Goal: Task Accomplishment & Management: Manage account settings

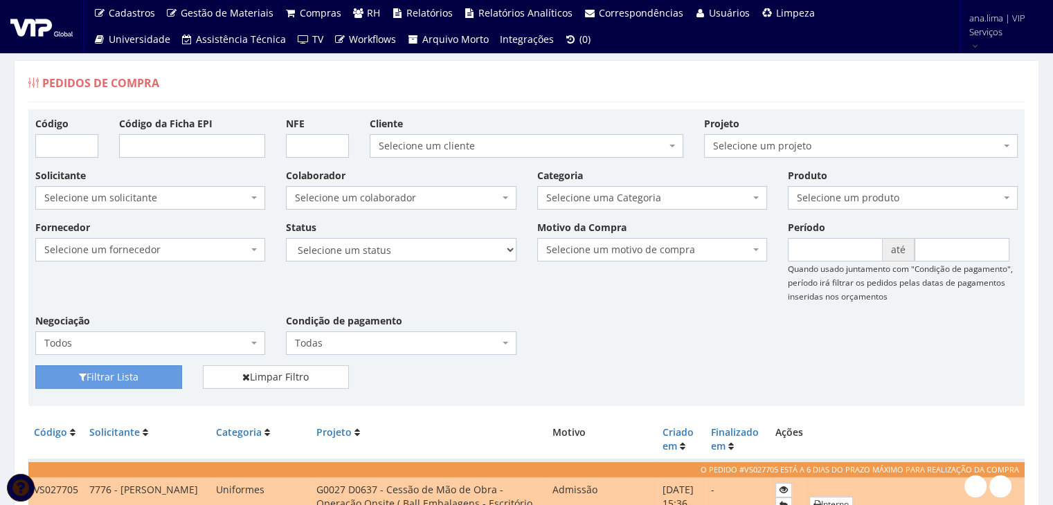
click at [425, 208] on div "Solicitante Selecione um solicitante - Ana Maria Cachavara de Lima 9601 - ANA P…" at bounding box center [526, 194] width 1003 height 52
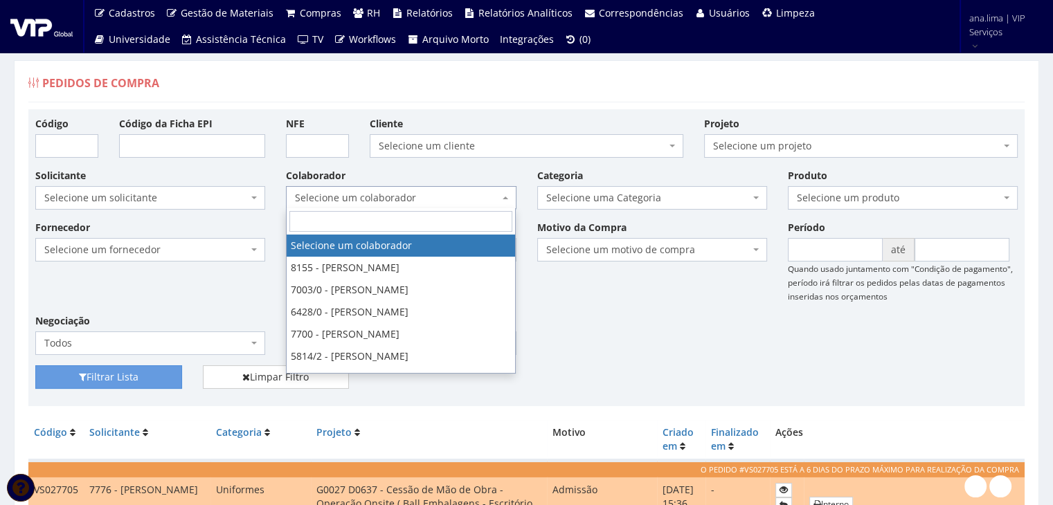
click at [424, 204] on span "Selecione um colaborador" at bounding box center [401, 198] width 230 height 24
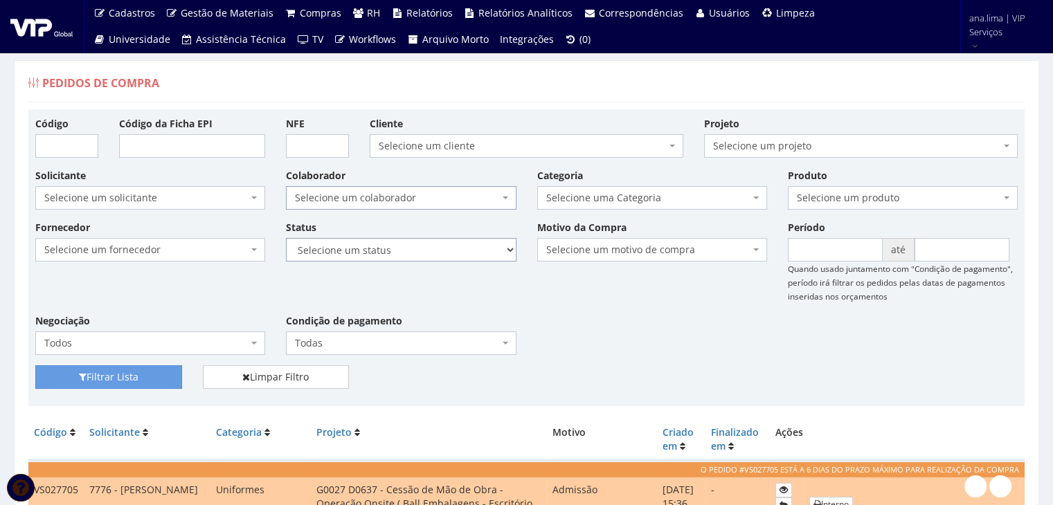
click at [424, 255] on select "Selecione um status Cancelado Aguardando Aprovação Diretoria Pedido Aprovado Ag…" at bounding box center [401, 250] width 230 height 24
select select "1"
click at [286, 238] on select "Selecione um status Cancelado Aguardando Aprovação Diretoria Pedido Aprovado Ag…" at bounding box center [401, 250] width 230 height 24
click at [127, 372] on button "Filtrar Lista" at bounding box center [108, 378] width 147 height 24
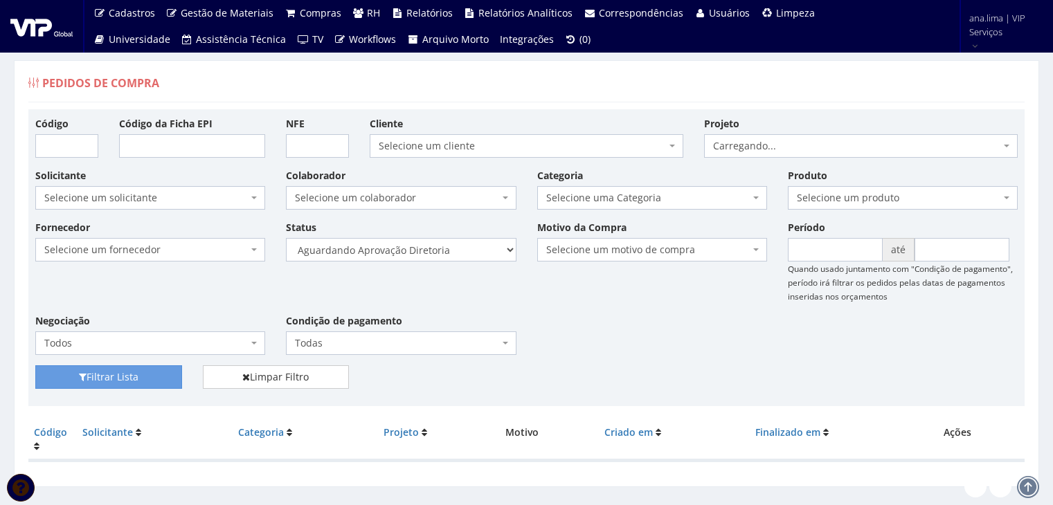
scroll to position [28, 0]
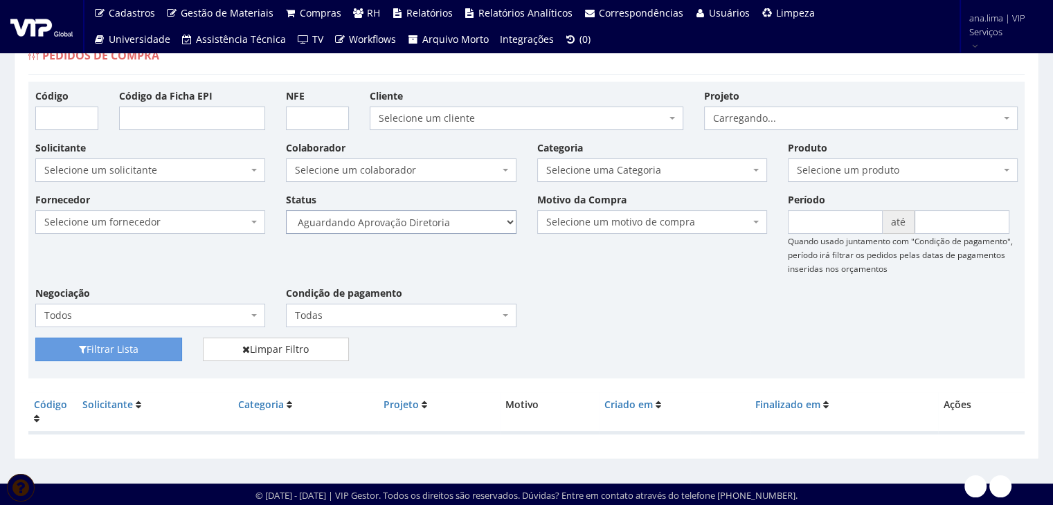
click at [435, 223] on select "Selecione um status Cancelado Aguardando Aprovação Diretoria Pedido Aprovado Ag…" at bounding box center [401, 222] width 230 height 24
select select "4"
click at [286, 210] on select "Selecione um status Cancelado Aguardando Aprovação Diretoria Pedido Aprovado Ag…" at bounding box center [401, 222] width 230 height 24
click at [112, 347] on button "Filtrar Lista" at bounding box center [108, 350] width 147 height 24
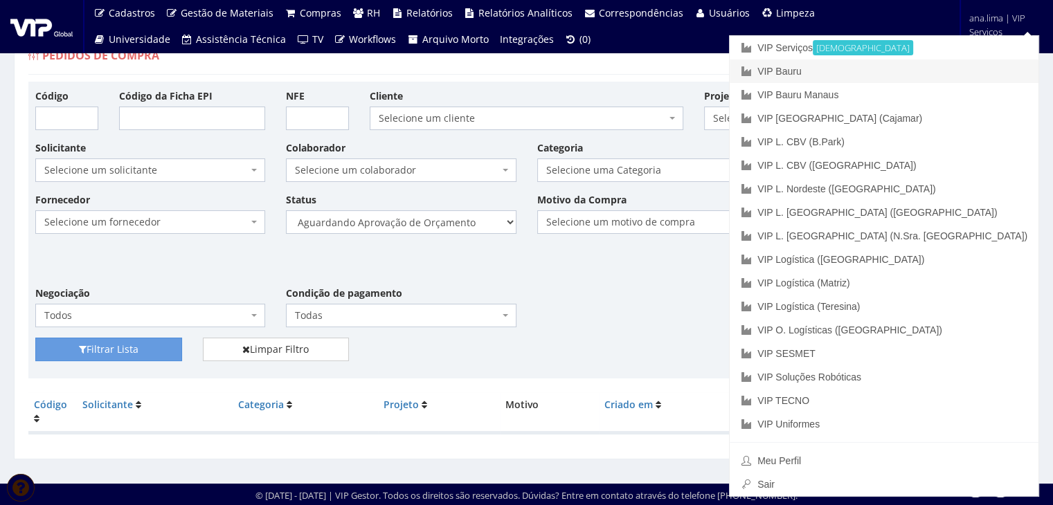
click at [942, 76] on link "VIP Bauru" at bounding box center [884, 72] width 309 height 24
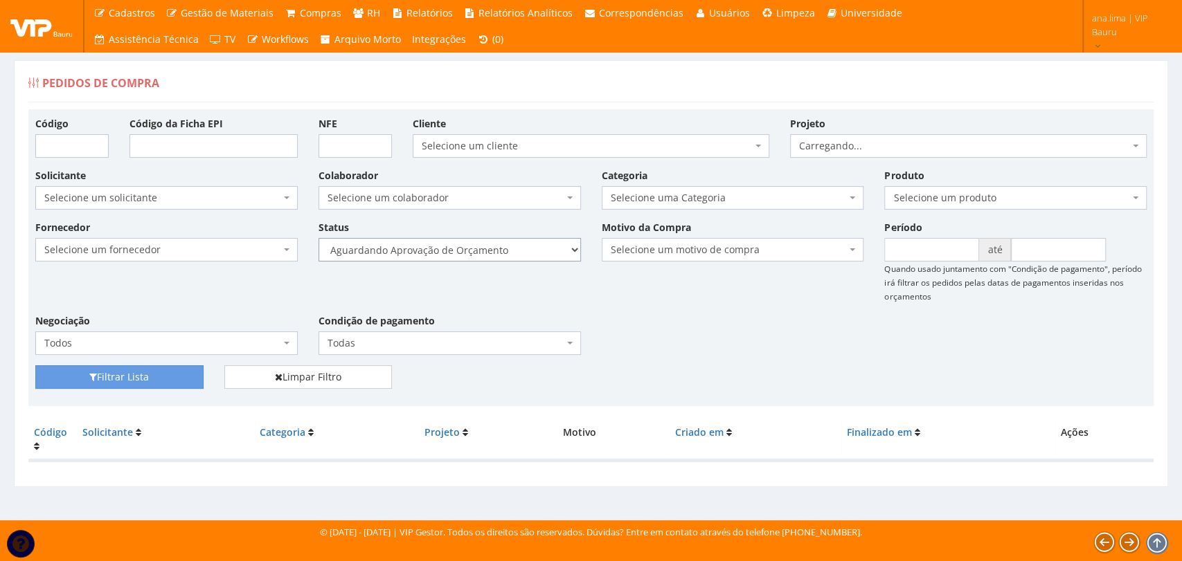
click at [483, 255] on select "Selecione um status Cancelado Aguardando Aprovação Diretoria Pedido Aprovado Ag…" at bounding box center [449, 250] width 262 height 24
select select "1"
click at [318, 238] on select "Selecione um status Cancelado Aguardando Aprovação Diretoria Pedido Aprovado Ag…" at bounding box center [449, 250] width 262 height 24
click at [184, 376] on button "Filtrar Lista" at bounding box center [119, 378] width 168 height 24
click at [498, 248] on select "Selecione um status Cancelado Aguardando Aprovação Diretoria Pedido Aprovado Ag…" at bounding box center [449, 250] width 262 height 24
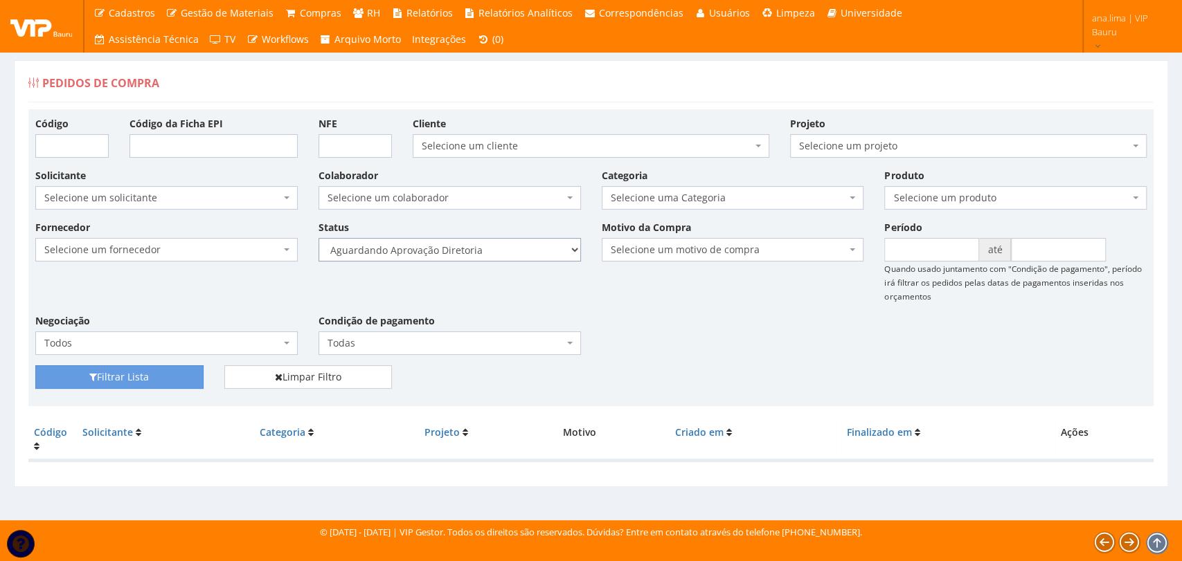
select select "4"
click at [318, 238] on select "Selecione um status Cancelado Aguardando Aprovação Diretoria Pedido Aprovado Ag…" at bounding box center [449, 250] width 262 height 24
click at [150, 370] on button "Filtrar Lista" at bounding box center [119, 378] width 168 height 24
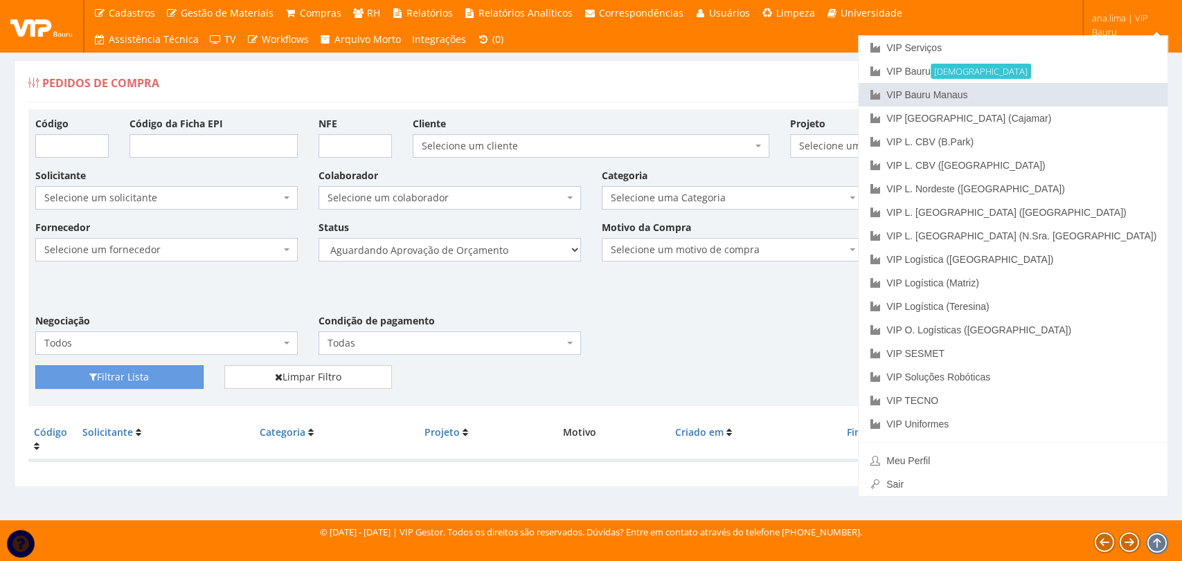
drag, startPoint x: 1083, startPoint y: 98, endPoint x: 1069, endPoint y: 111, distance: 19.1
click at [1083, 98] on link "VIP Bauru Manaus" at bounding box center [1012, 95] width 309 height 24
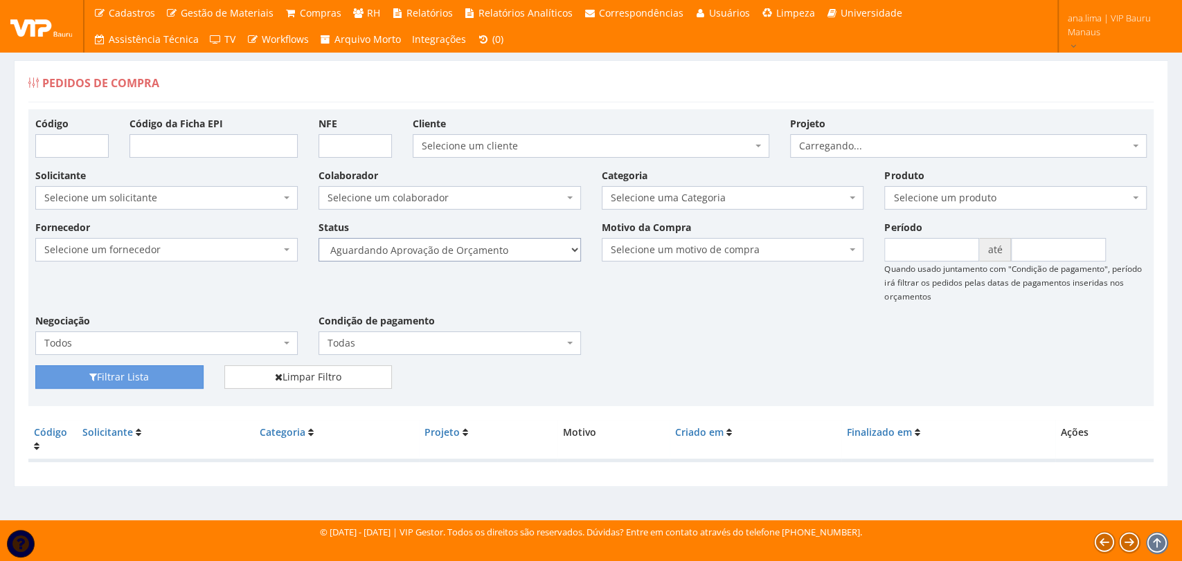
click at [482, 256] on select "Selecione um status Cancelado Aguardando Aprovação Diretoria Pedido Aprovado Ag…" at bounding box center [449, 250] width 262 height 24
select select "1"
click at [318, 238] on select "Selecione um status Cancelado Aguardando Aprovação Diretoria Pedido Aprovado Ag…" at bounding box center [449, 250] width 262 height 24
click at [168, 381] on button "Filtrar Lista" at bounding box center [119, 378] width 168 height 24
click at [475, 251] on select "Selecione um status Cancelado Aguardando Aprovação Diretoria Pedido Aprovado Ag…" at bounding box center [449, 250] width 262 height 24
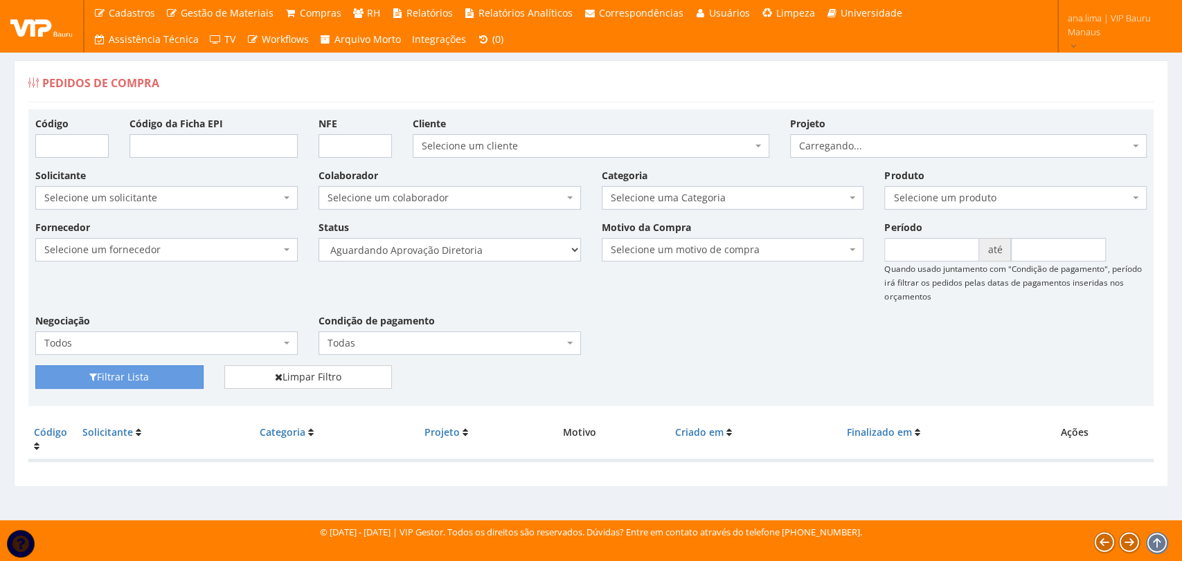
select select "4"
click at [318, 238] on select "Selecione um status Cancelado Aguardando Aprovação Diretoria Pedido Aprovado Ag…" at bounding box center [449, 250] width 262 height 24
click at [138, 378] on button "Filtrar Lista" at bounding box center [119, 378] width 168 height 24
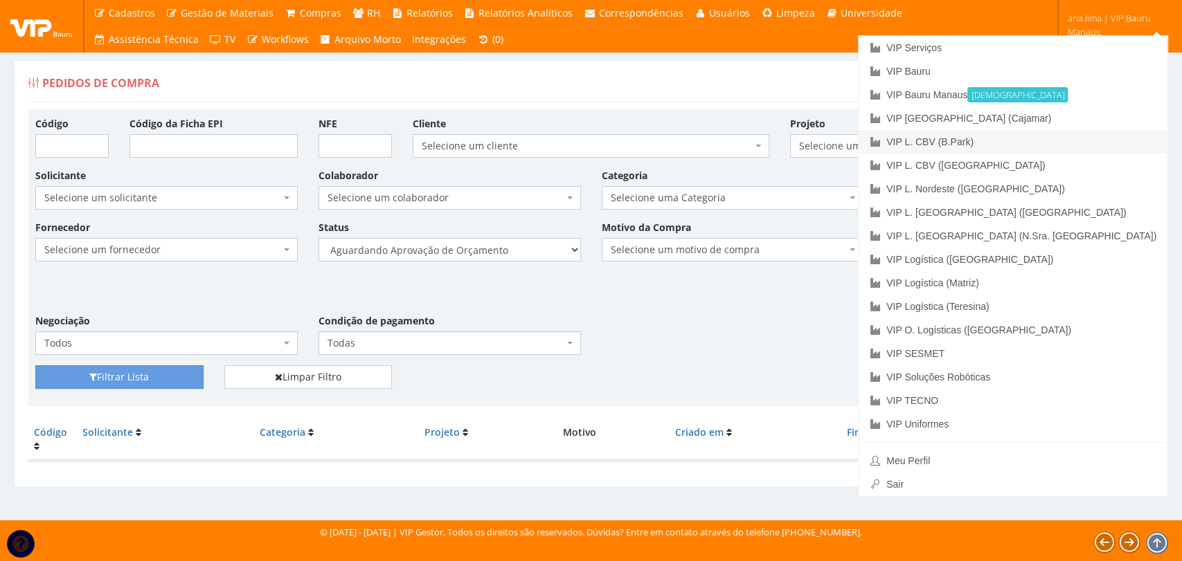
click at [1080, 130] on link "VIP L. CBV (B.Park)" at bounding box center [1012, 142] width 309 height 24
click at [1082, 120] on link "VIP [GEOGRAPHIC_DATA] (Cajamar)" at bounding box center [1012, 119] width 309 height 24
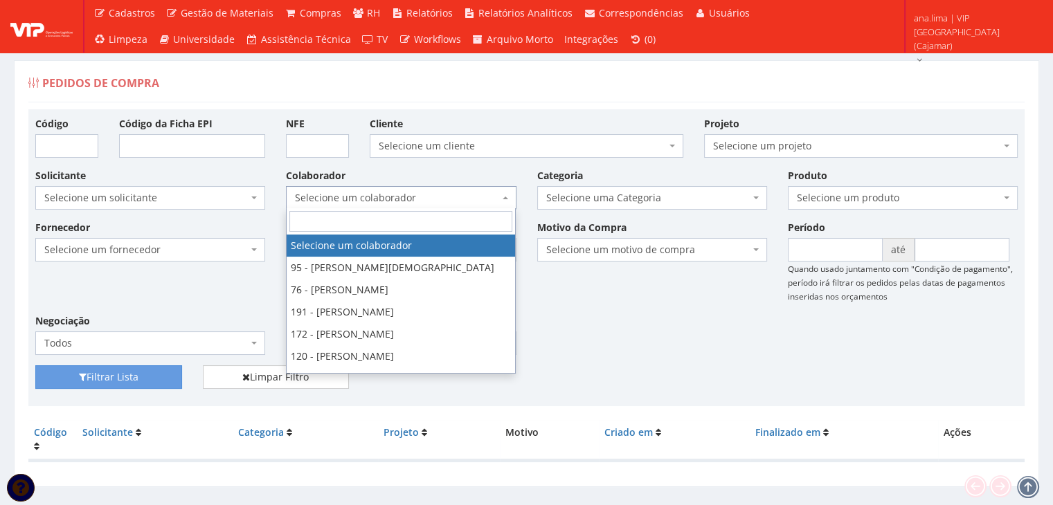
click at [456, 191] on span "Selecione um colaborador" at bounding box center [397, 198] width 204 height 14
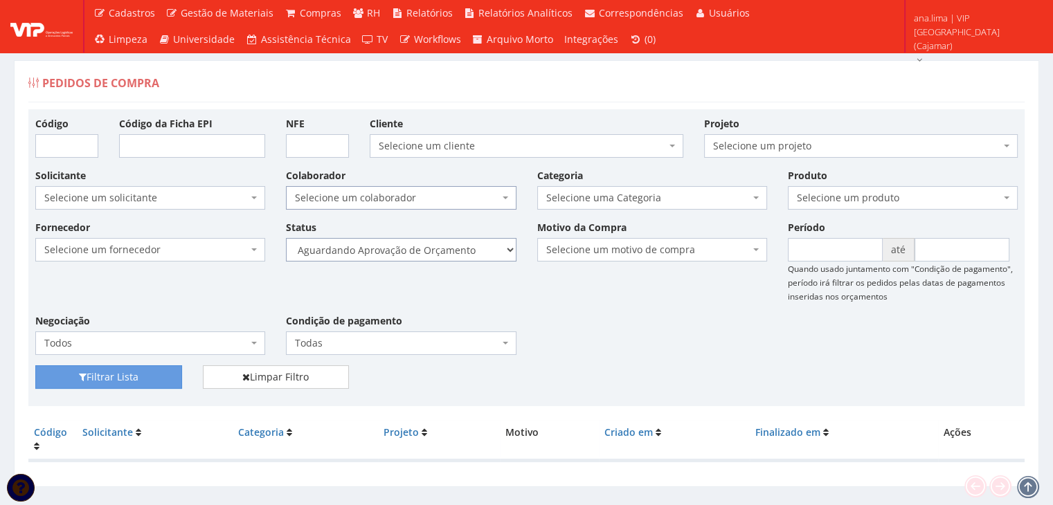
click at [476, 247] on select "Selecione um status Cancelado Aguardando Aprovação Diretoria Pedido Aprovado Ag…" at bounding box center [401, 250] width 230 height 24
select select "1"
click at [286, 238] on select "Selecione um status Cancelado Aguardando Aprovação Diretoria Pedido Aprovado Ag…" at bounding box center [401, 250] width 230 height 24
click at [160, 375] on button "Filtrar Lista" at bounding box center [108, 378] width 147 height 24
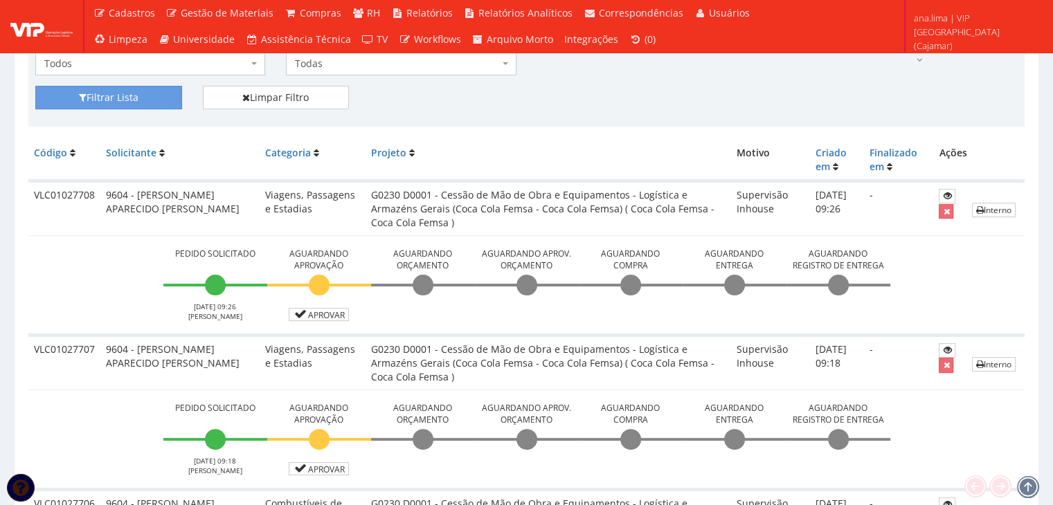
scroll to position [346, 0]
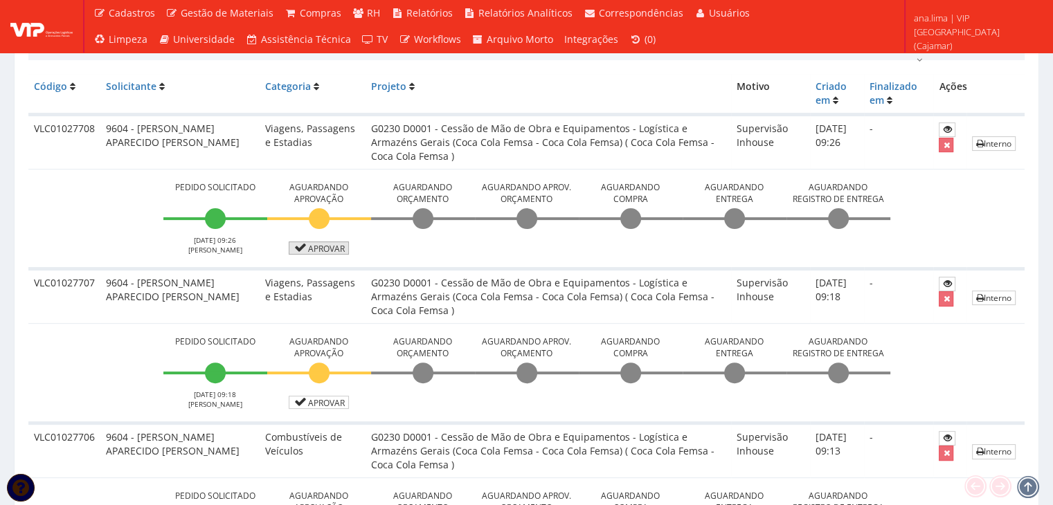
click at [315, 250] on link "Aprovar" at bounding box center [319, 248] width 61 height 13
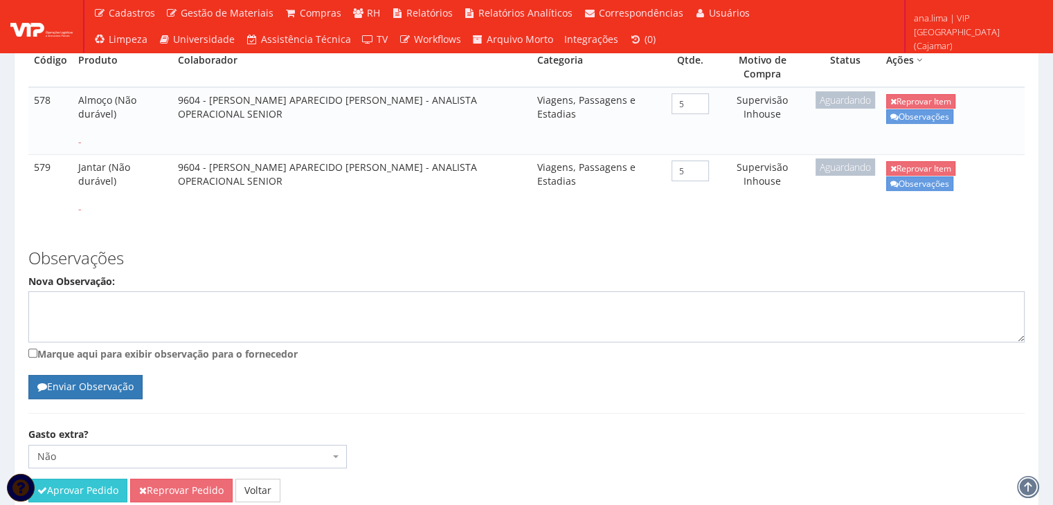
scroll to position [317, 0]
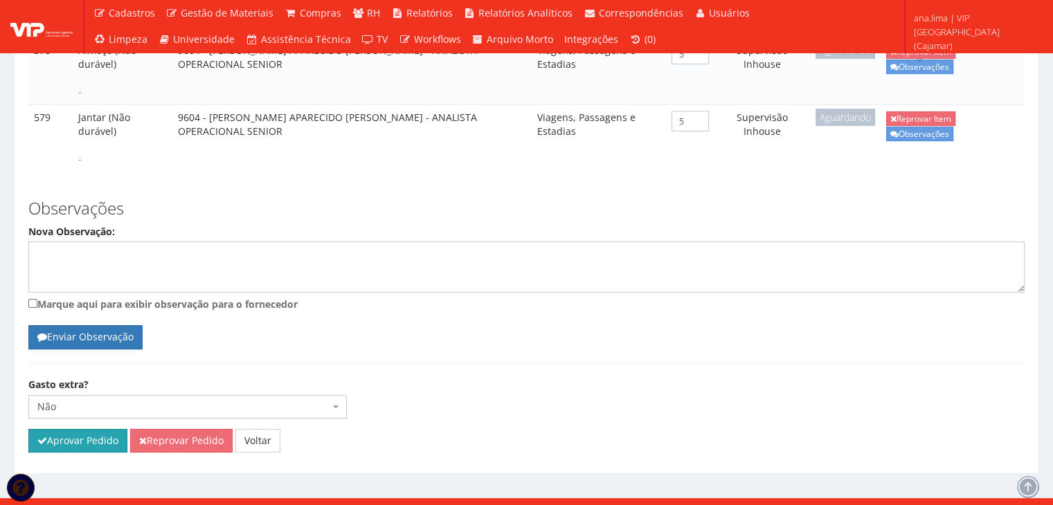
drag, startPoint x: 84, startPoint y: 426, endPoint x: 582, endPoint y: 75, distance: 608.5
click at [84, 429] on button "Aprovar Pedido" at bounding box center [77, 441] width 99 height 24
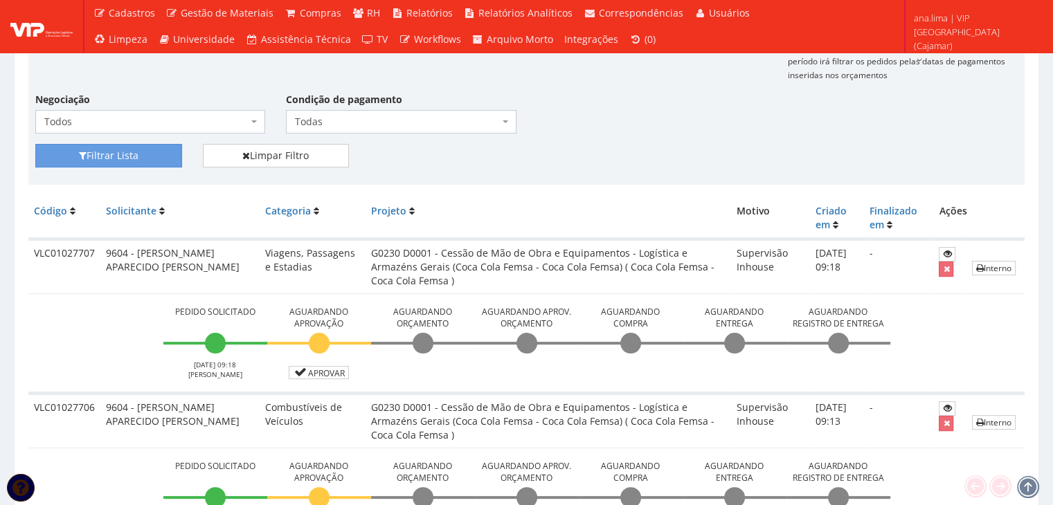
scroll to position [382, 0]
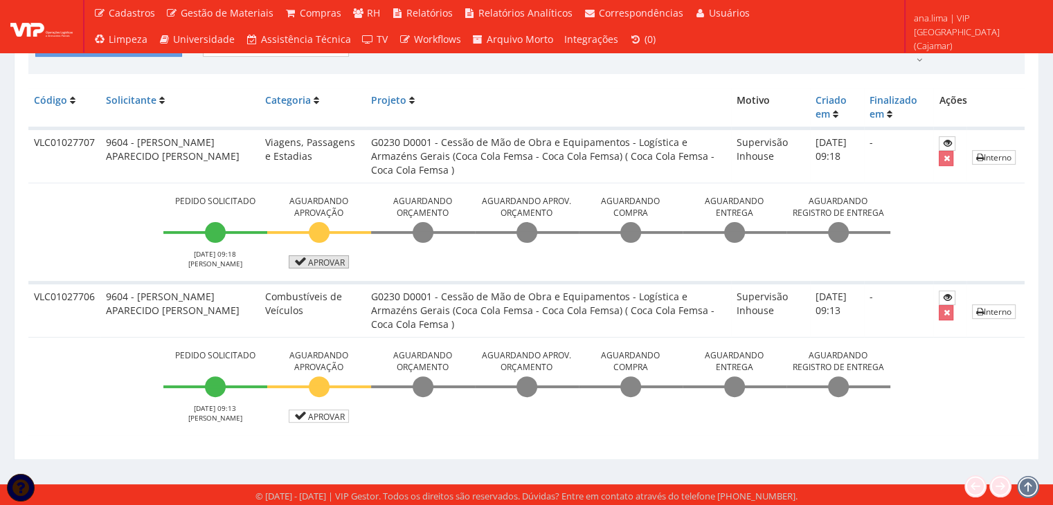
click at [339, 264] on link "Aprovar" at bounding box center [319, 261] width 61 height 13
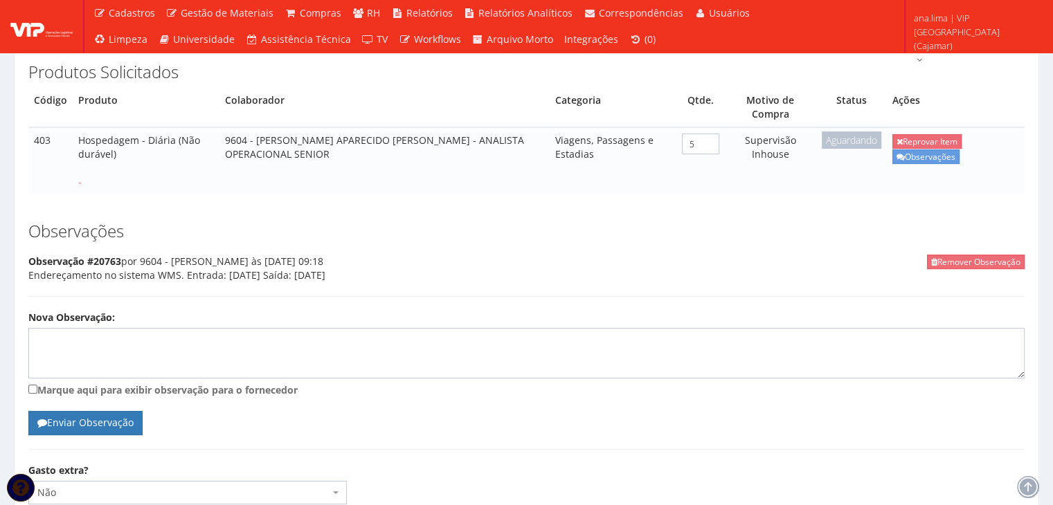
scroll to position [313, 0]
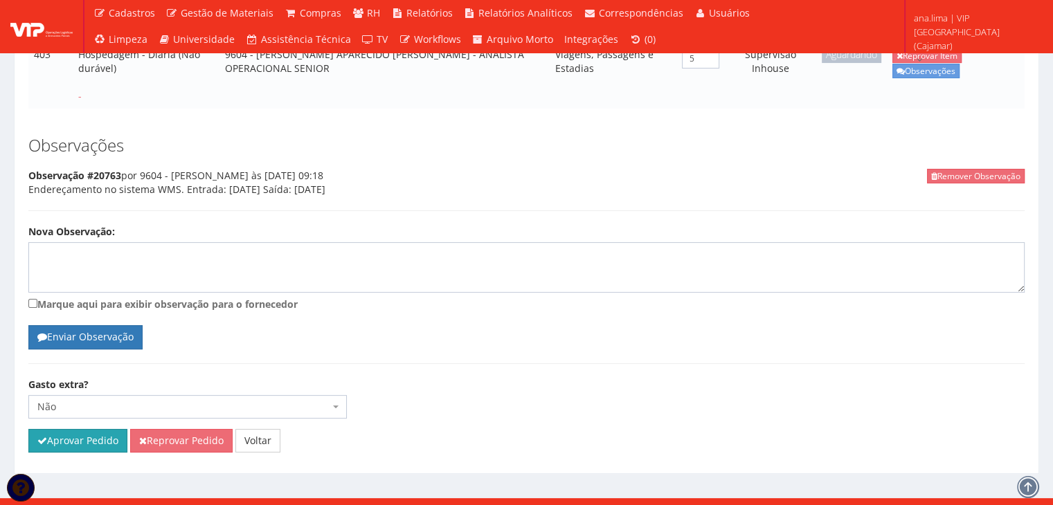
click at [96, 429] on button "Aprovar Pedido" at bounding box center [77, 441] width 99 height 24
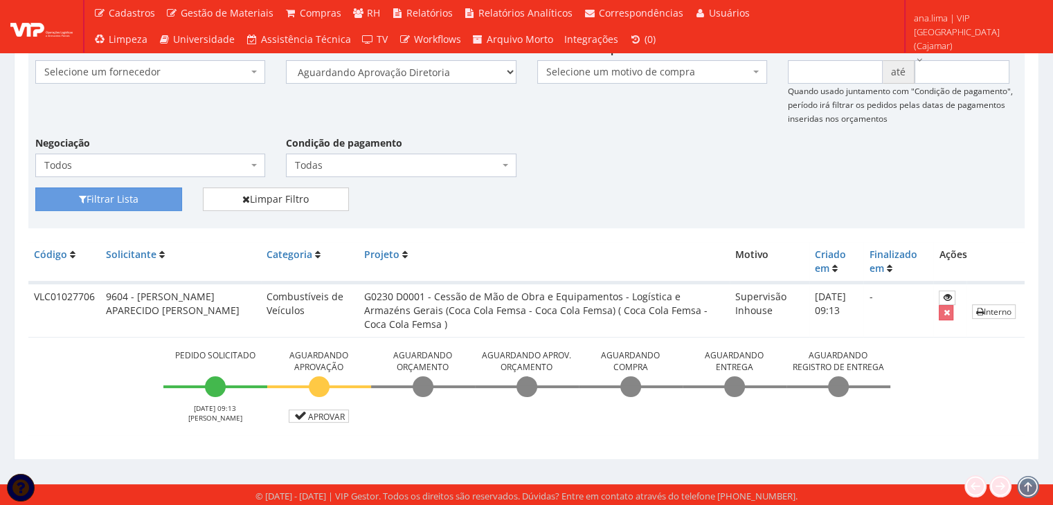
scroll to position [228, 0]
click at [330, 413] on link "Aprovar" at bounding box center [319, 415] width 61 height 13
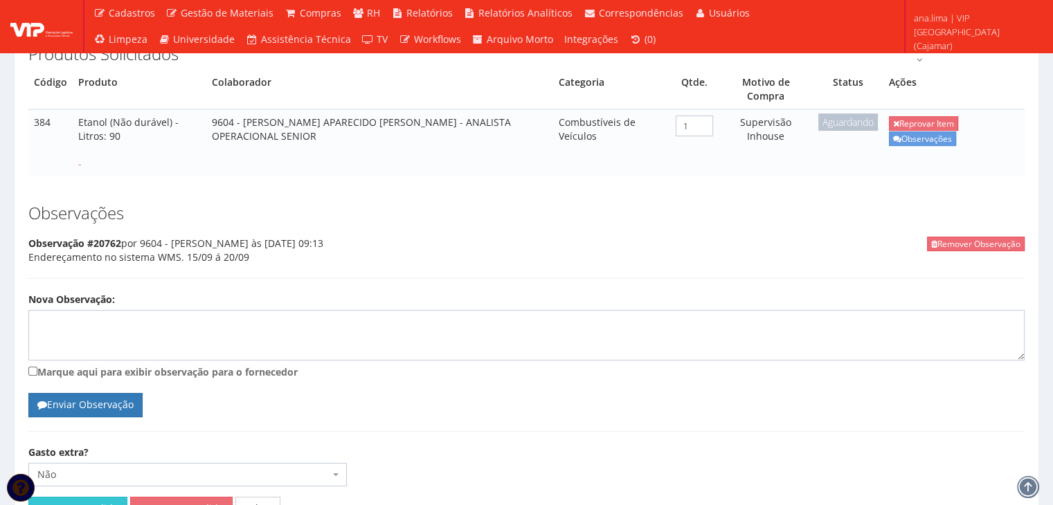
scroll to position [341, 0]
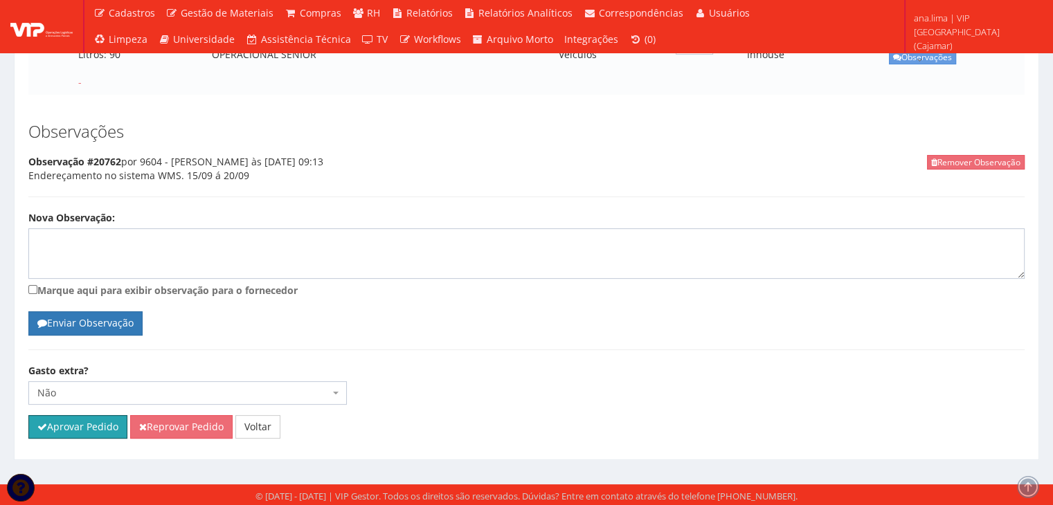
drag, startPoint x: 91, startPoint y: 427, endPoint x: 584, endPoint y: 73, distance: 607.1
click at [91, 427] on button "Aprovar Pedido" at bounding box center [77, 427] width 99 height 24
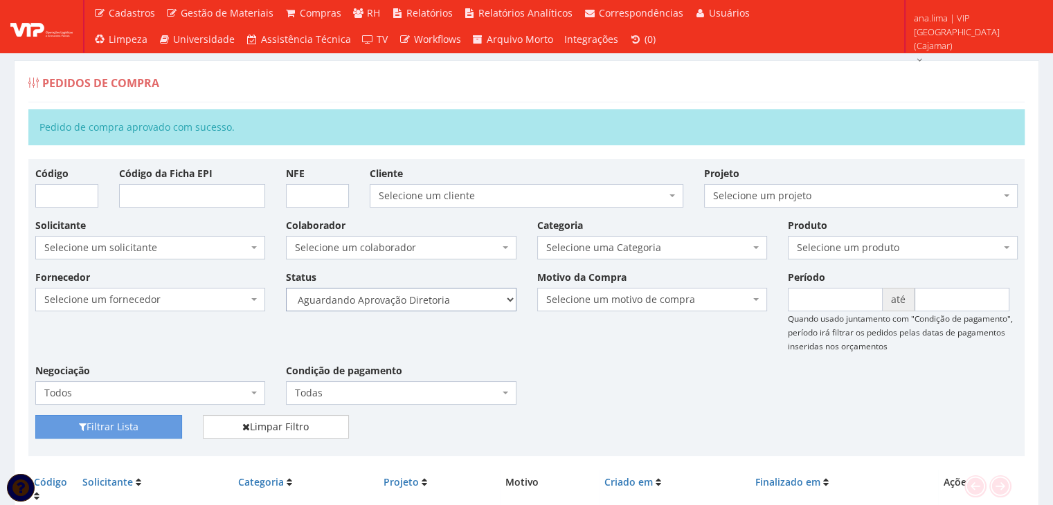
click at [460, 305] on select "Selecione um status Cancelado Aguardando Aprovação Diretoria Pedido Aprovado Ag…" at bounding box center [401, 300] width 230 height 24
click at [286, 288] on select "Selecione um status Cancelado Aguardando Aprovação Diretoria Pedido Aprovado Ag…" at bounding box center [401, 300] width 230 height 24
click at [125, 427] on button "Filtrar Lista" at bounding box center [108, 427] width 147 height 24
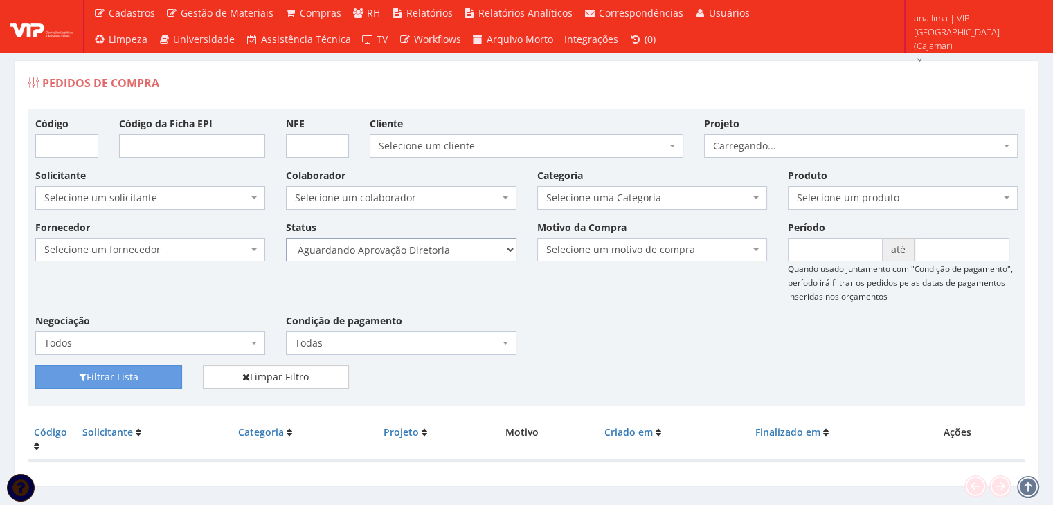
click at [437, 253] on select "Selecione um status Cancelado Aguardando Aprovação Diretoria Pedido Aprovado Ag…" at bounding box center [401, 250] width 230 height 24
select select "4"
click at [286, 238] on select "Selecione um status Cancelado Aguardando Aprovação Diretoria Pedido Aprovado Ag…" at bounding box center [401, 250] width 230 height 24
click at [150, 375] on button "Filtrar Lista" at bounding box center [108, 378] width 147 height 24
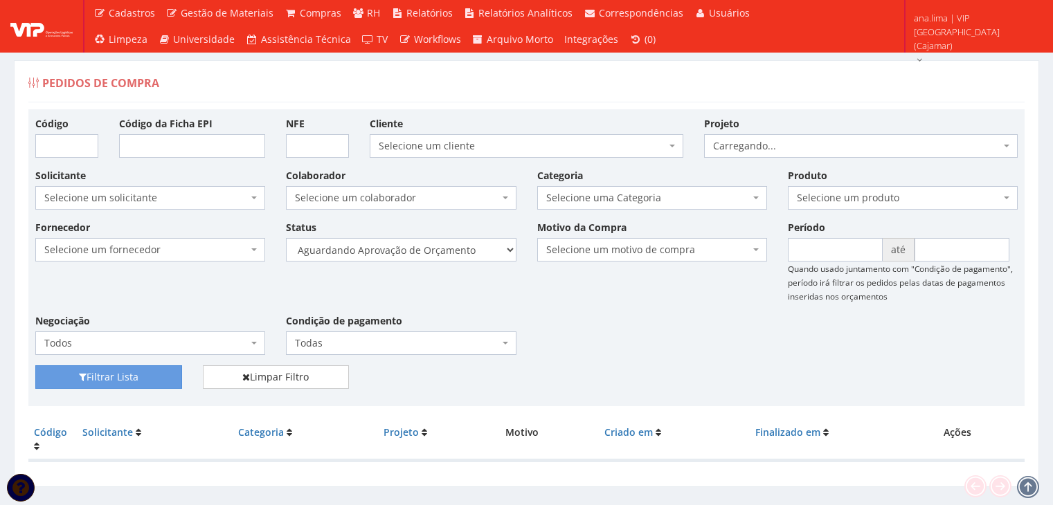
scroll to position [28, 0]
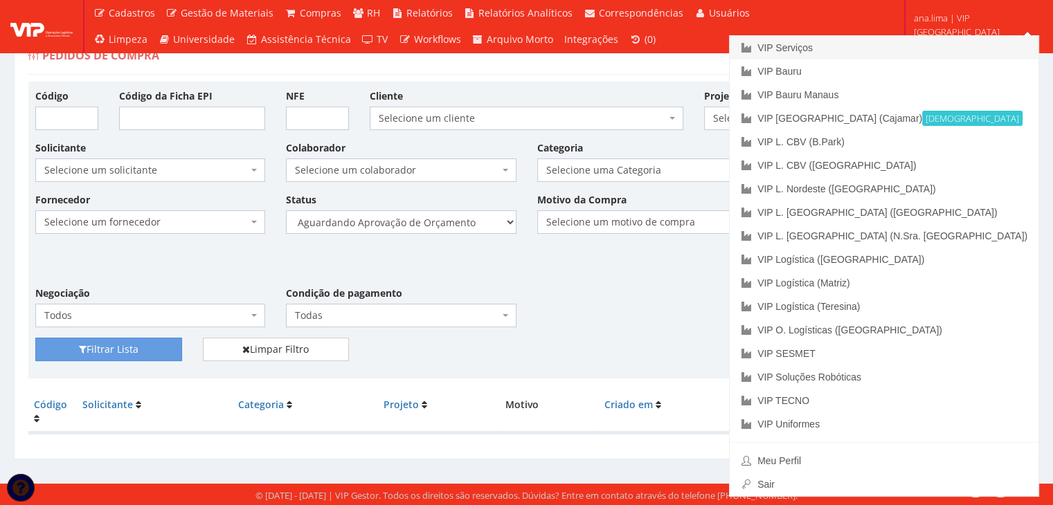
click at [938, 45] on link "VIP Serviços" at bounding box center [884, 48] width 309 height 24
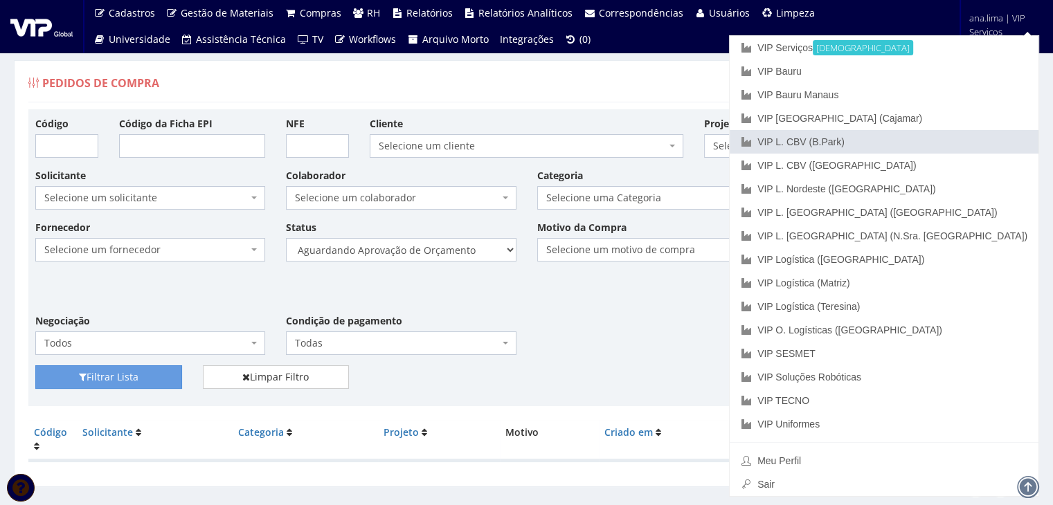
drag, startPoint x: 961, startPoint y: 147, endPoint x: 950, endPoint y: 148, distance: 11.2
click at [961, 147] on link "VIP L. CBV (B.Park)" at bounding box center [884, 142] width 309 height 24
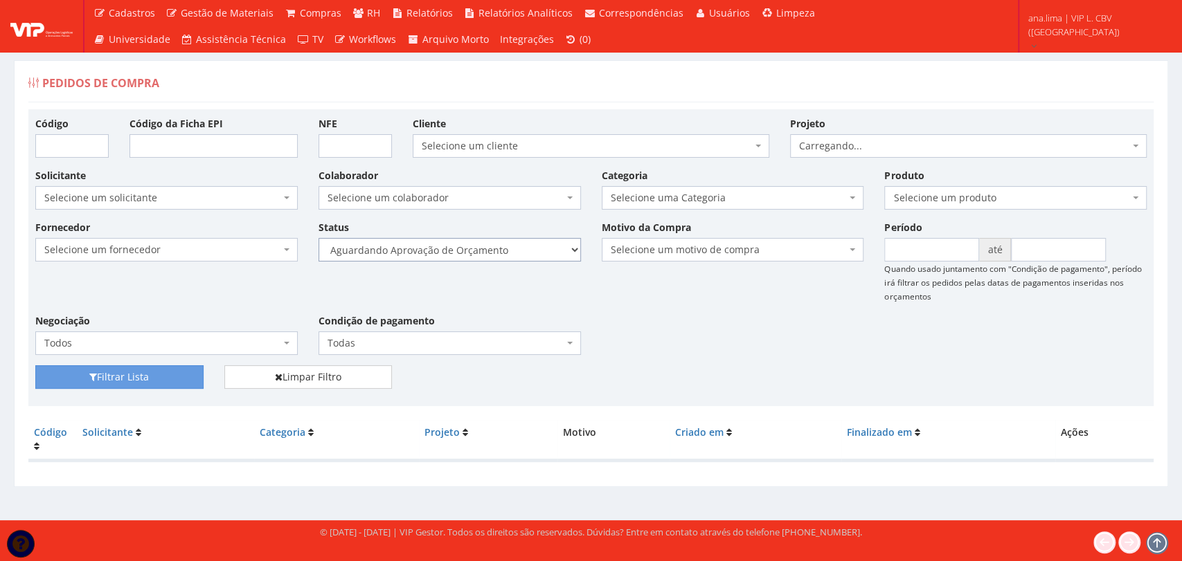
drag, startPoint x: 0, startPoint y: 0, endPoint x: 503, endPoint y: 247, distance: 560.1
click at [503, 245] on select "Selecione um status Cancelado Aguardando Aprovação Diretoria Pedido Aprovado Ag…" at bounding box center [449, 250] width 262 height 24
select select "1"
click at [318, 238] on select "Selecione um status Cancelado Aguardando Aprovação Diretoria Pedido Aprovado Ag…" at bounding box center [449, 250] width 262 height 24
click at [143, 375] on button "Filtrar Lista" at bounding box center [119, 378] width 168 height 24
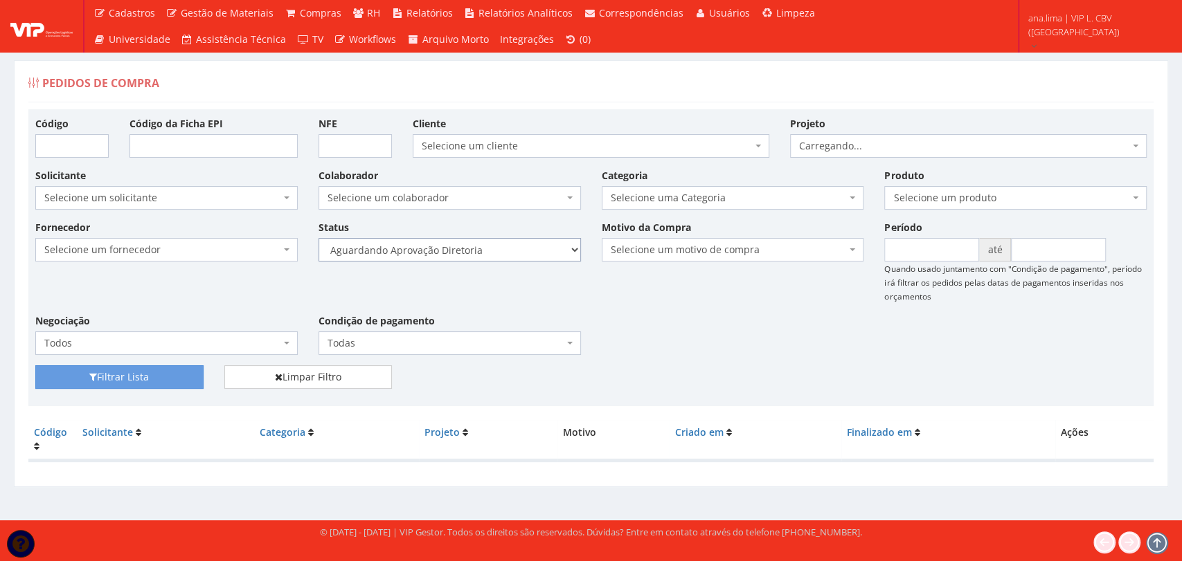
click at [500, 248] on select "Selecione um status Cancelado Aguardando Aprovação Diretoria Pedido Aprovado Ag…" at bounding box center [449, 250] width 262 height 24
select select "4"
click at [318, 238] on select "Selecione um status Cancelado Aguardando Aprovação Diretoria Pedido Aprovado Ag…" at bounding box center [449, 250] width 262 height 24
drag, startPoint x: 178, startPoint y: 375, endPoint x: 191, endPoint y: 373, distance: 13.3
click at [178, 376] on button "Filtrar Lista" at bounding box center [119, 378] width 168 height 24
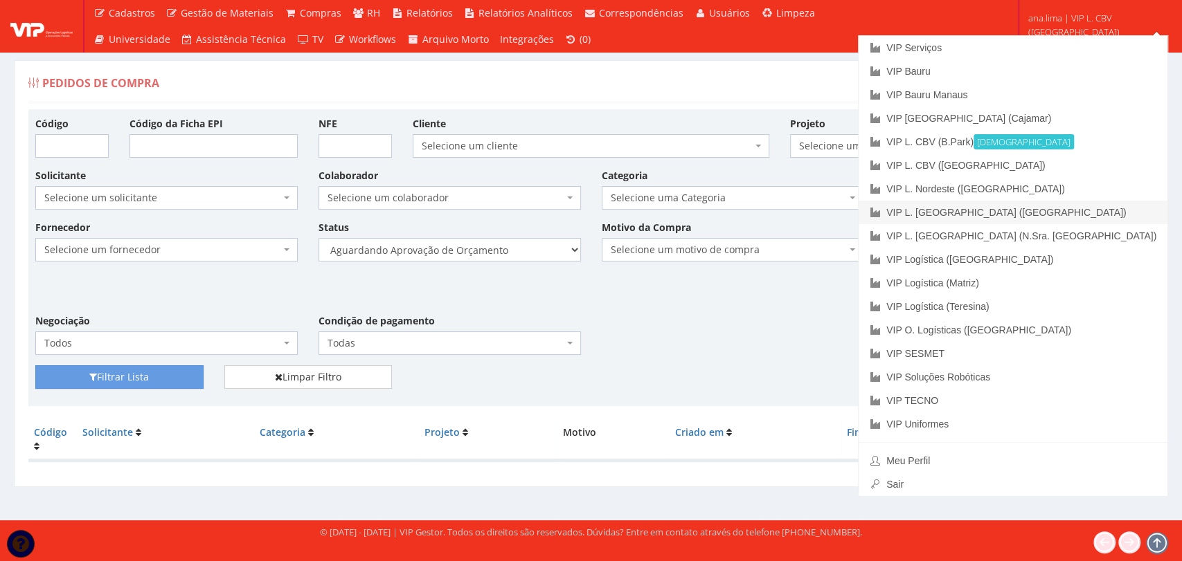
click at [1066, 213] on link "VIP L. [GEOGRAPHIC_DATA] ([GEOGRAPHIC_DATA])" at bounding box center [1012, 213] width 309 height 24
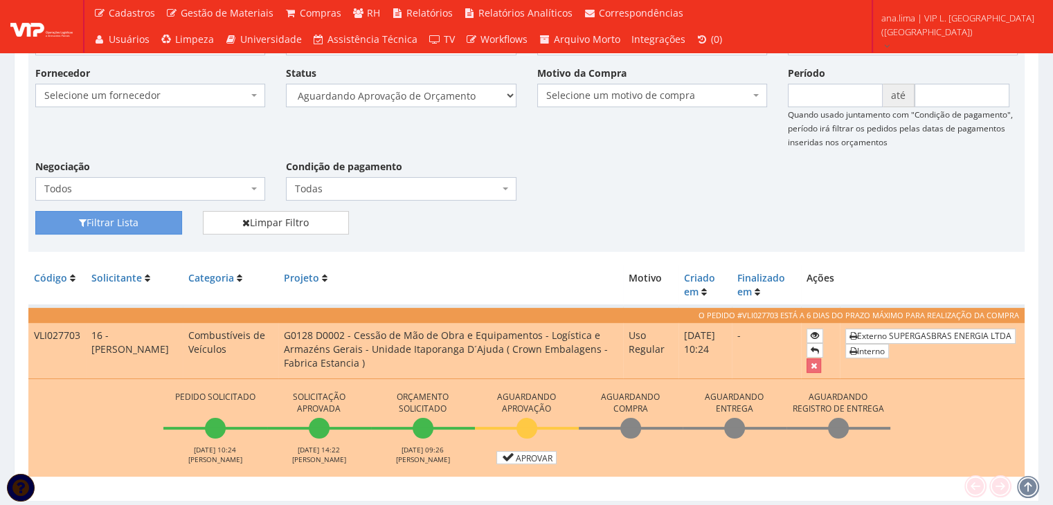
scroll to position [197, 0]
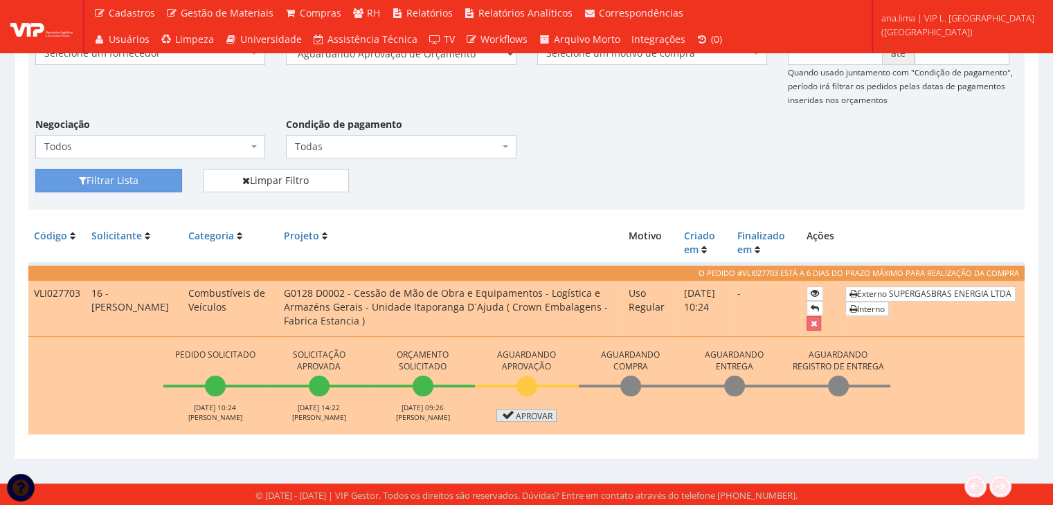
click at [525, 413] on link "Aprovar" at bounding box center [526, 415] width 61 height 13
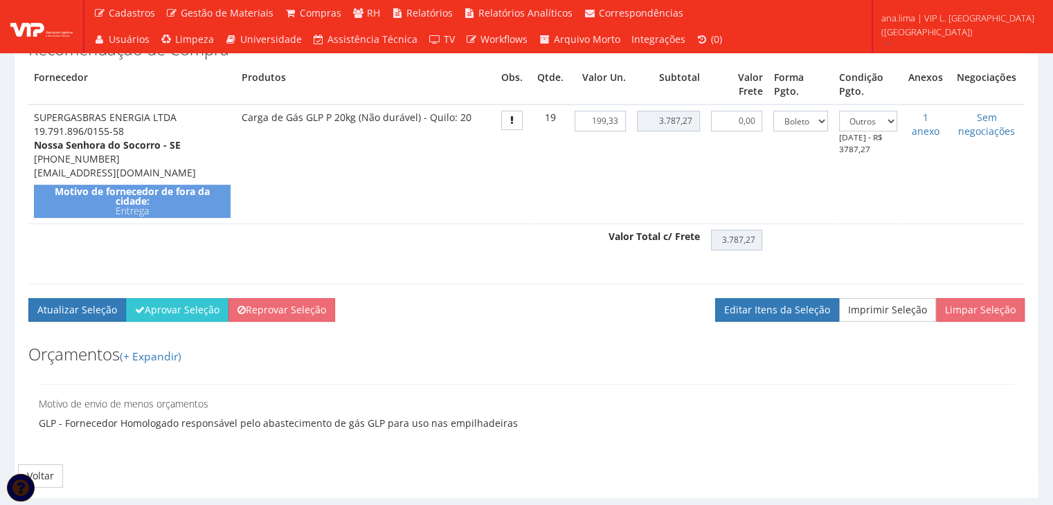
scroll to position [415, 0]
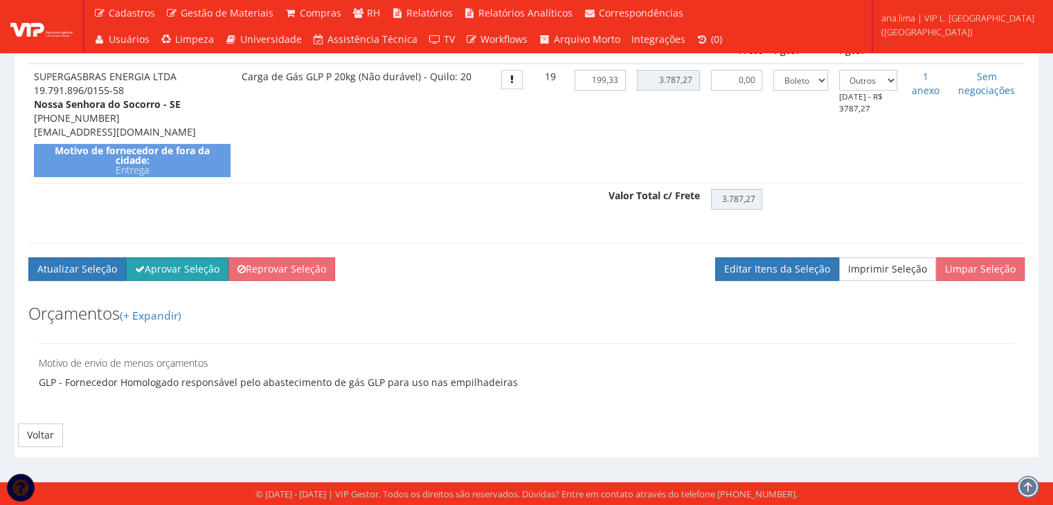
click at [179, 281] on button "Aprovar Seleção" at bounding box center [177, 270] width 102 height 24
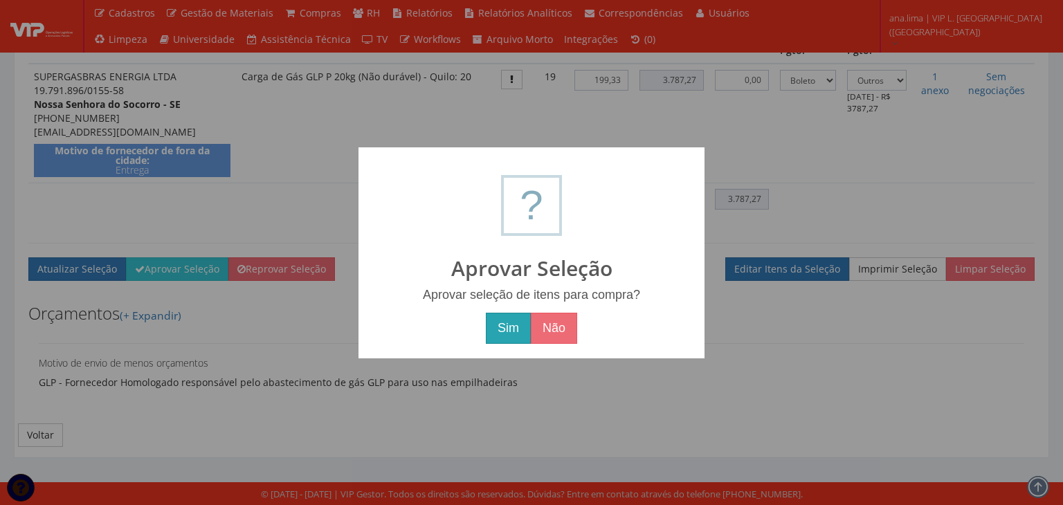
click at [502, 330] on button "Sim" at bounding box center [508, 329] width 45 height 32
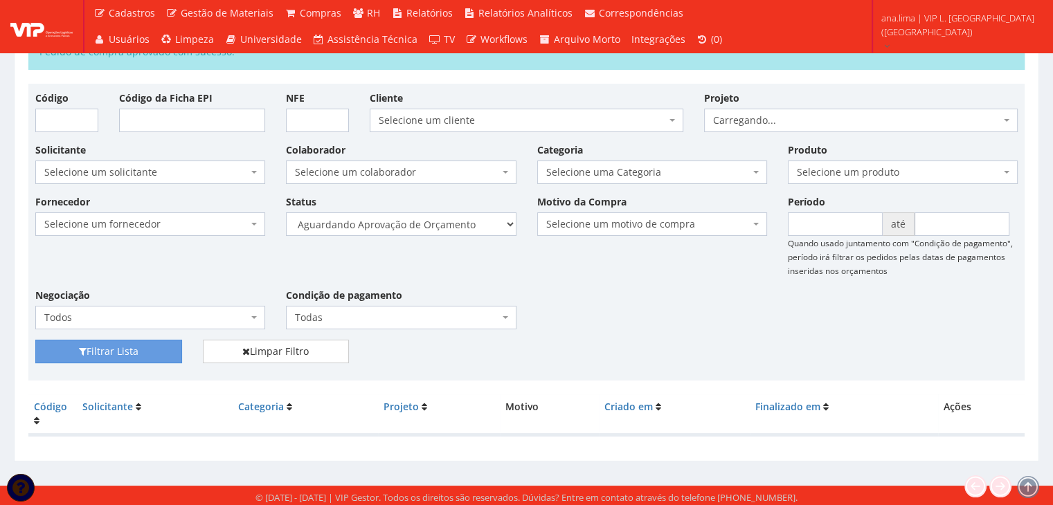
scroll to position [78, 0]
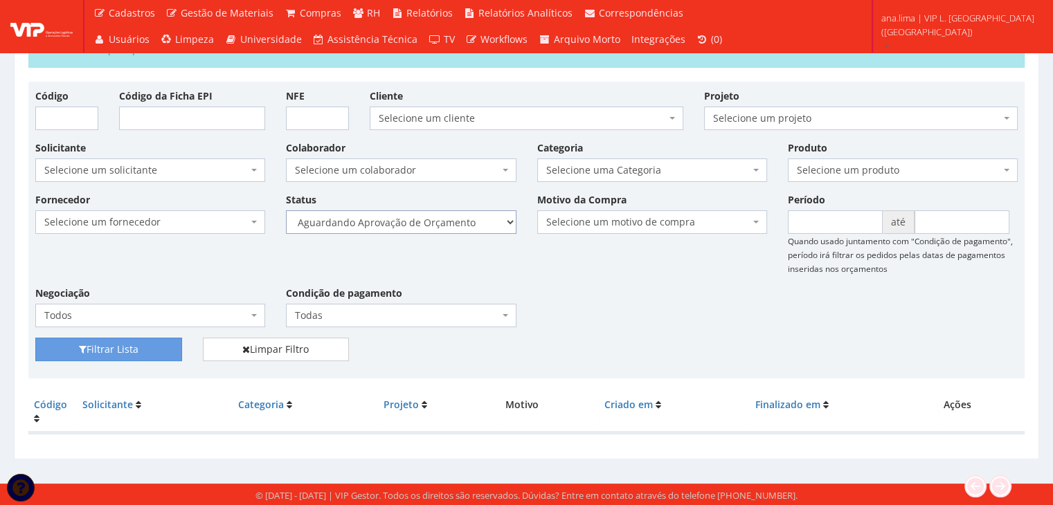
click at [474, 226] on select "Selecione um status Cancelado Aguardando Aprovação Diretoria Pedido Aprovado Ag…" at bounding box center [401, 222] width 230 height 24
select select "1"
click at [286, 210] on select "Selecione um status Cancelado Aguardando Aprovação Diretoria Pedido Aprovado Ag…" at bounding box center [401, 222] width 230 height 24
click at [138, 350] on button "Filtrar Lista" at bounding box center [108, 350] width 147 height 24
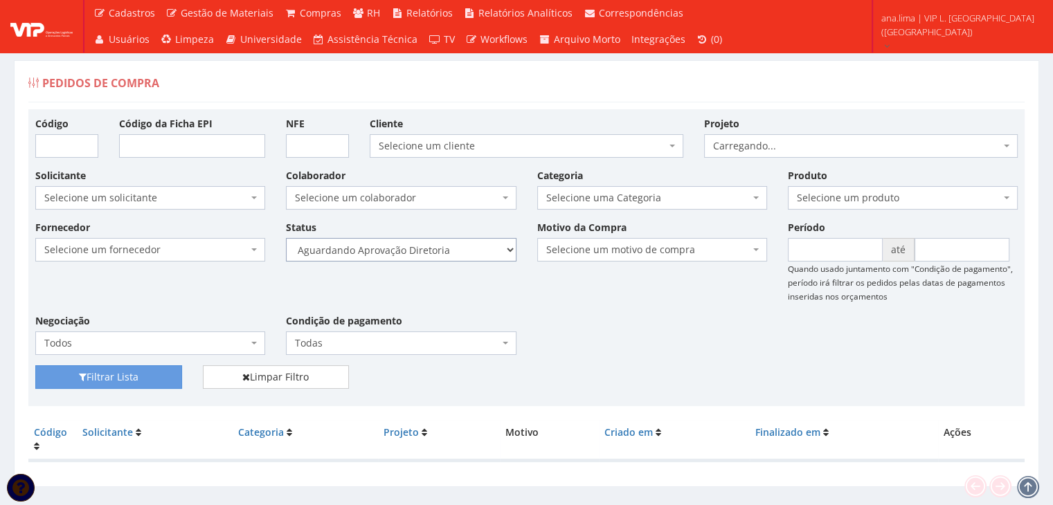
drag, startPoint x: 0, startPoint y: 0, endPoint x: 467, endPoint y: 259, distance: 534.2
click at [468, 253] on select "Selecione um status Cancelado Aguardando Aprovação Diretoria Pedido Aprovado Ag…" at bounding box center [401, 250] width 230 height 24
select select "4"
click at [286, 238] on select "Selecione um status Cancelado Aguardando Aprovação Diretoria Pedido Aprovado Ag…" at bounding box center [401, 250] width 230 height 24
click at [161, 372] on button "Filtrar Lista" at bounding box center [108, 378] width 147 height 24
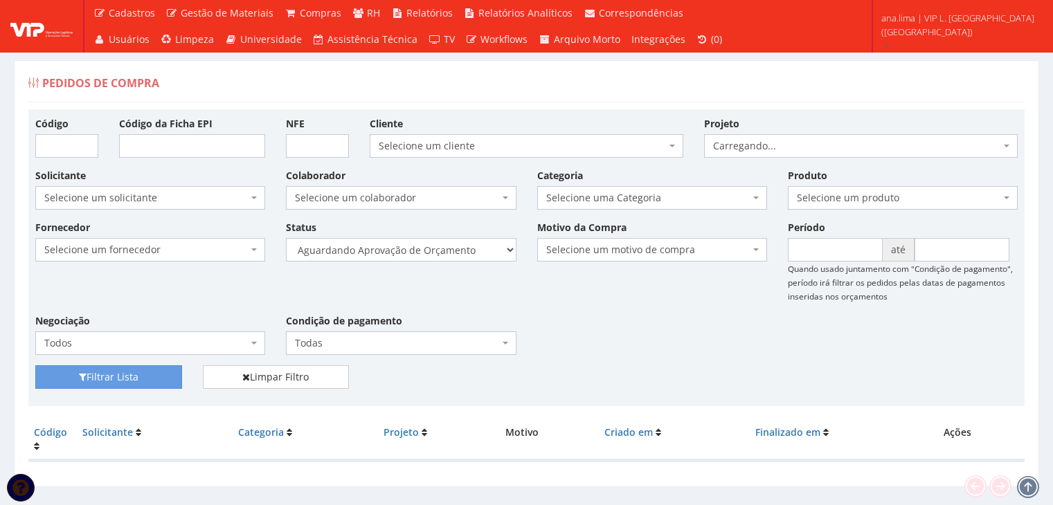
scroll to position [28, 0]
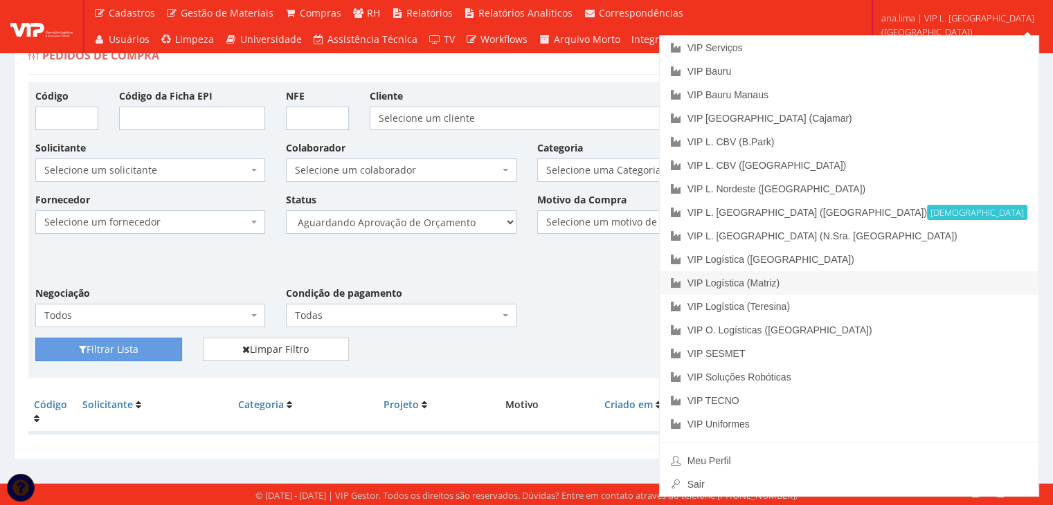
click at [925, 284] on link "VIP Logística (Matriz)" at bounding box center [849, 283] width 379 height 24
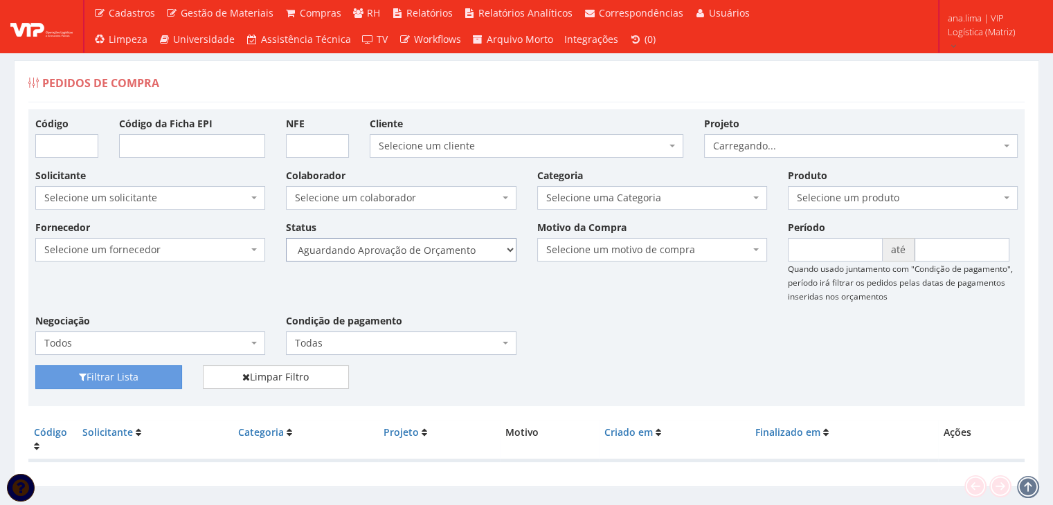
click at [451, 249] on select "Selecione um status Cancelado Aguardando Aprovação Diretoria Pedido Aprovado Ag…" at bounding box center [401, 250] width 230 height 24
select select "1"
click at [286, 238] on select "Selecione um status Cancelado Aguardando Aprovação Diretoria Pedido Aprovado Ag…" at bounding box center [401, 250] width 230 height 24
drag, startPoint x: 172, startPoint y: 375, endPoint x: 186, endPoint y: 368, distance: 15.8
click at [172, 375] on button "Filtrar Lista" at bounding box center [108, 378] width 147 height 24
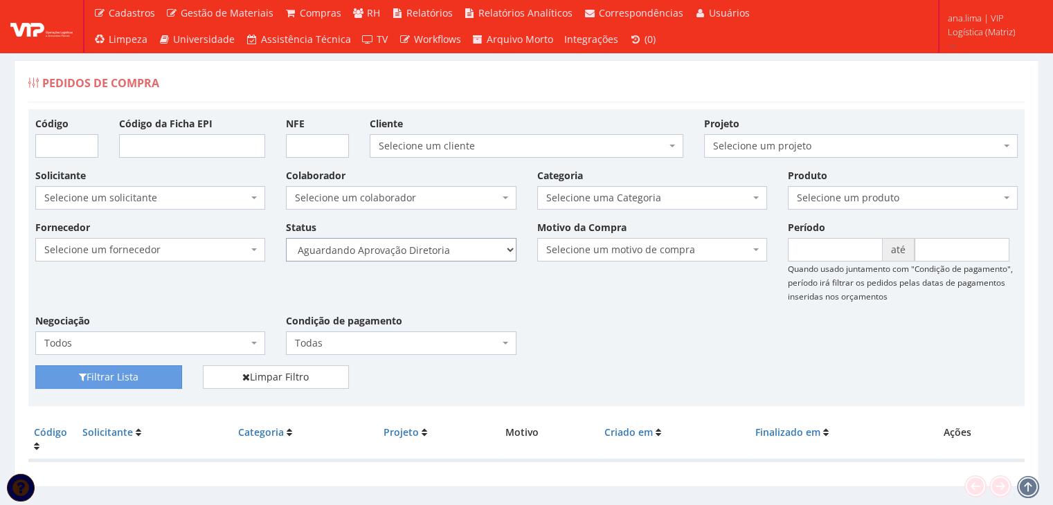
click at [442, 248] on select "Selecione um status Cancelado Aguardando Aprovação Diretoria Pedido Aprovado Ag…" at bounding box center [401, 250] width 230 height 24
select select "4"
click at [286, 238] on select "Selecione um status Cancelado Aguardando Aprovação Diretoria Pedido Aprovado Ag…" at bounding box center [401, 250] width 230 height 24
click at [114, 370] on button "Filtrar Lista" at bounding box center [108, 378] width 147 height 24
